Goal: Transaction & Acquisition: Purchase product/service

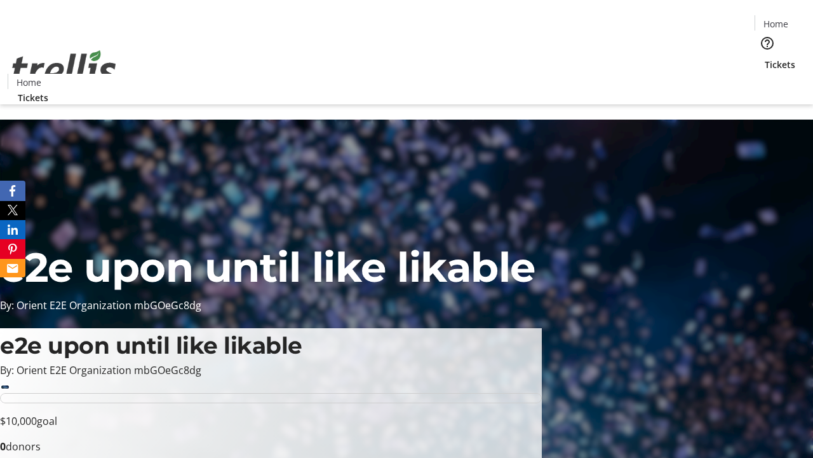
click at [765, 58] on span "Tickets" at bounding box center [780, 64] width 31 height 13
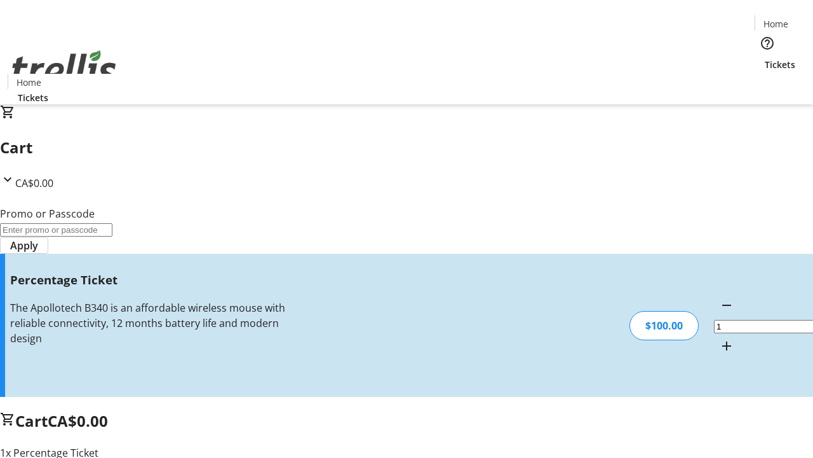
type input "BAR"
